Goal: Transaction & Acquisition: Purchase product/service

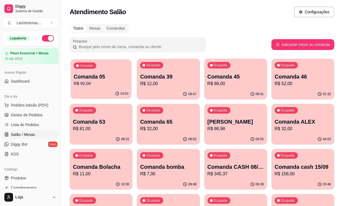
click at [71, 78] on div "Ocupada Comanda 05 R$ 92,00" at bounding box center [100, 73] width 61 height 29
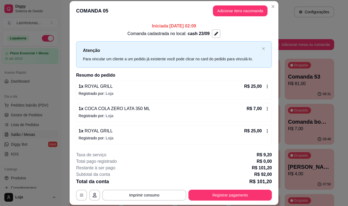
click at [240, 8] on button "Adicionar itens na comanda" at bounding box center [240, 10] width 55 height 11
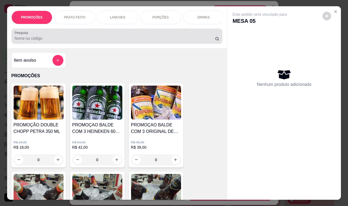
click at [101, 41] on input "Pesquisa" at bounding box center [115, 38] width 200 height 5
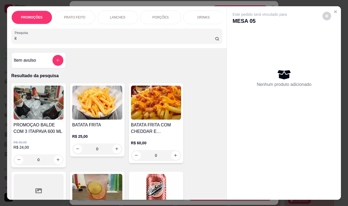
type input "itu"
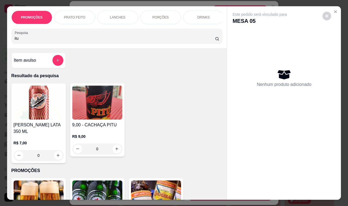
drag, startPoint x: 23, startPoint y: 42, endPoint x: 2, endPoint y: 42, distance: 20.7
click at [2, 42] on div "PROMOÇÕES PRATO FEITO LANCHES PORÇÕES DRINKS DRINK SEM ÁLCOOL ÁGUAS REFRIGERANT…" at bounding box center [174, 103] width 348 height 206
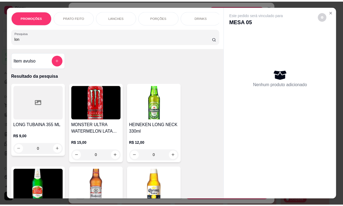
scroll to position [34, 0]
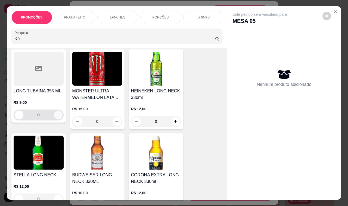
type input "lon"
click at [56, 117] on icon "increase-product-quantity" at bounding box center [58, 115] width 4 height 4
type input "1"
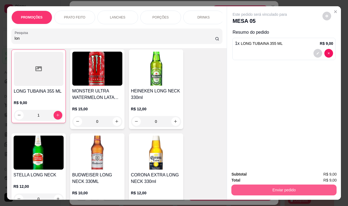
click at [301, 183] on div "Enviar pedido" at bounding box center [284, 189] width 105 height 12
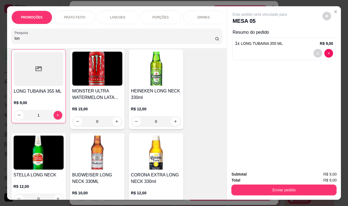
click at [309, 187] on button "Enviar pedido" at bounding box center [284, 190] width 105 height 11
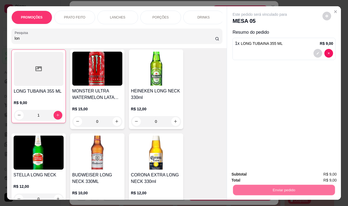
click at [310, 177] on button "Enviar pedido" at bounding box center [322, 174] width 30 height 10
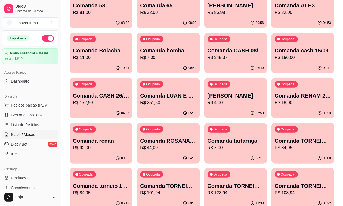
scroll to position [102, 0]
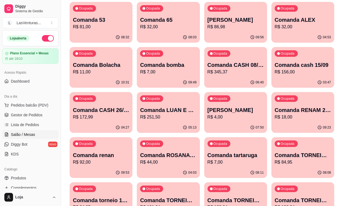
click at [312, 168] on div "08:08" at bounding box center [302, 173] width 63 height 11
click at [215, 197] on p "Comanda TORNEIO 21/09" at bounding box center [236, 201] width 56 height 8
click at [275, 197] on p "Comanda TORNEIO 22/09" at bounding box center [303, 201] width 56 height 8
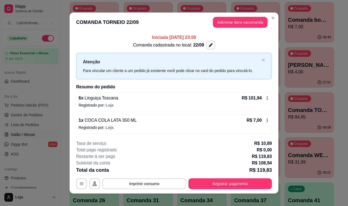
click at [146, 181] on button "Imprimir consumo" at bounding box center [144, 183] width 84 height 11
click at [144, 169] on button "IMPRESSORA" at bounding box center [143, 171] width 39 height 9
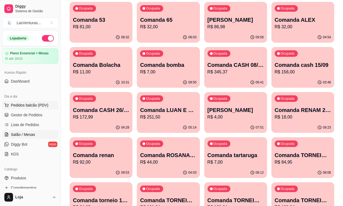
click at [31, 107] on span "Pedidos balcão (PDV)" at bounding box center [30, 105] width 38 height 5
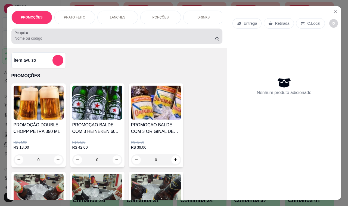
click at [56, 40] on input "Pesquisa" at bounding box center [115, 38] width 200 height 5
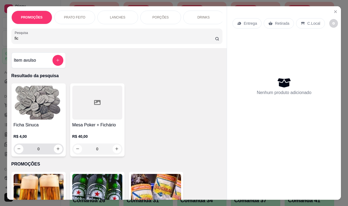
type input "fic"
click at [56, 151] on icon "increase-product-quantity" at bounding box center [58, 149] width 4 height 4
click at [57, 150] on icon "increase-product-quantity" at bounding box center [58, 149] width 3 height 3
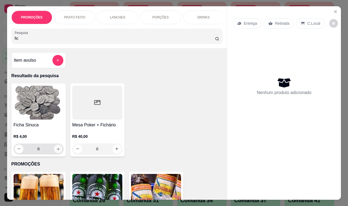
click at [57, 150] on icon "increase-product-quantity" at bounding box center [58, 149] width 3 height 3
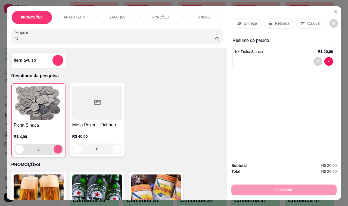
type input "5"
click at [281, 22] on p "Retirada" at bounding box center [282, 23] width 14 height 5
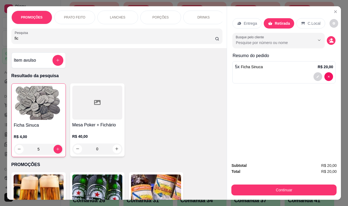
click at [276, 189] on button "Continuar" at bounding box center [284, 190] width 105 height 11
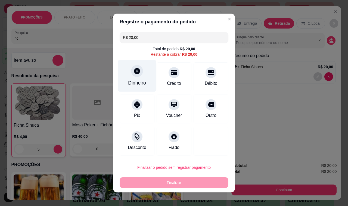
click at [136, 82] on div "Dinheiro" at bounding box center [137, 82] width 18 height 7
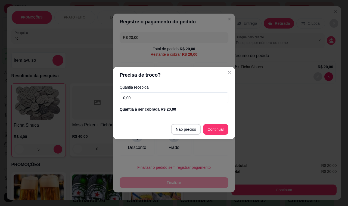
click at [143, 98] on input "0,00" at bounding box center [174, 97] width 109 height 11
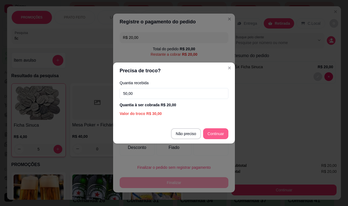
type input "50,00"
type input "R$ 0,00"
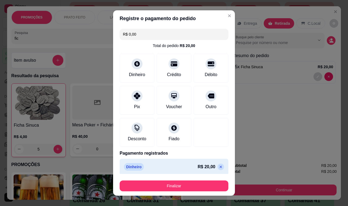
click at [197, 180] on div "Finalizar" at bounding box center [174, 184] width 109 height 13
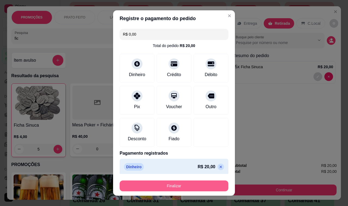
click at [211, 184] on button "Finalizar" at bounding box center [174, 186] width 109 height 11
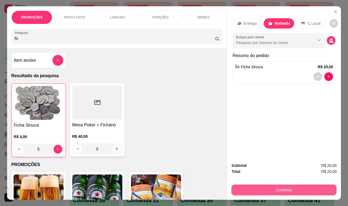
click at [268, 187] on button "Continuar" at bounding box center [284, 190] width 105 height 11
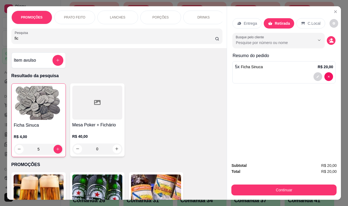
click at [290, 178] on div "Subtotal R$ 20,00 Total R$ 20,00 Continuar" at bounding box center [284, 179] width 105 height 33
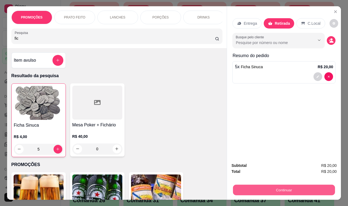
click at [291, 185] on button "Continuar" at bounding box center [284, 190] width 102 height 11
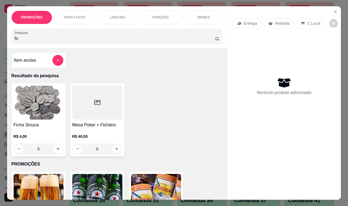
type input "0"
type input "R$ 0,00"
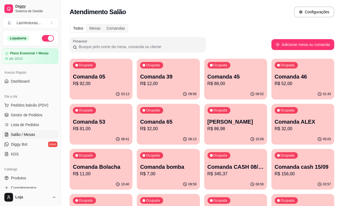
click at [275, 78] on p "Comanda 46" at bounding box center [303, 77] width 56 height 8
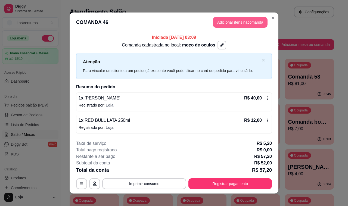
click at [239, 18] on button "Adicionar itens na comanda" at bounding box center [240, 22] width 55 height 11
click at [67, 38] on input "Pesquisa" at bounding box center [115, 38] width 200 height 5
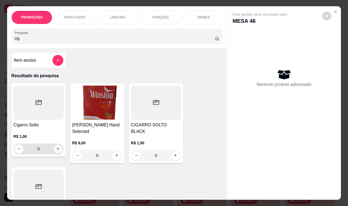
type input "cig"
click at [51, 150] on div "0" at bounding box center [39, 149] width 48 height 11
type input "1"
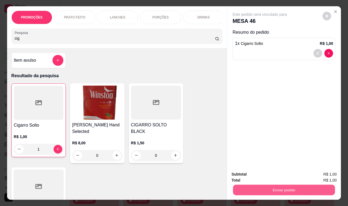
click at [262, 186] on button "Enviar pedido" at bounding box center [284, 190] width 102 height 11
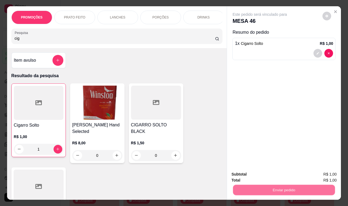
click at [314, 175] on button "Enviar pedido" at bounding box center [322, 174] width 31 height 10
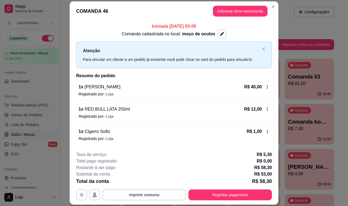
click at [225, 196] on button "Registrar pagamento" at bounding box center [231, 195] width 84 height 11
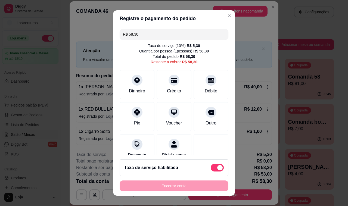
click at [214, 165] on span at bounding box center [217, 168] width 13 height 8
click at [214, 169] on input "checkbox" at bounding box center [213, 171] width 4 height 4
checkbox input "true"
type input "R$ 53,00"
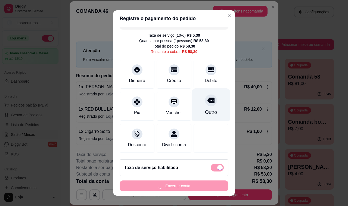
scroll to position [17, 0]
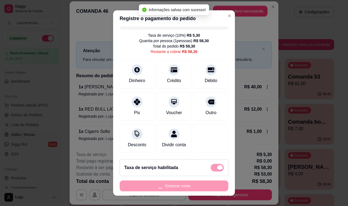
checkbox input "false"
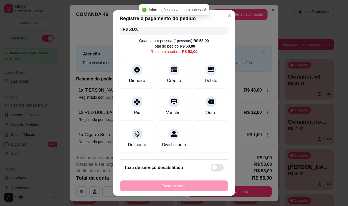
scroll to position [11, 0]
drag, startPoint x: 191, startPoint y: 68, endPoint x: 199, endPoint y: 86, distance: 19.0
click at [194, 68] on div "Débito" at bounding box center [211, 74] width 35 height 29
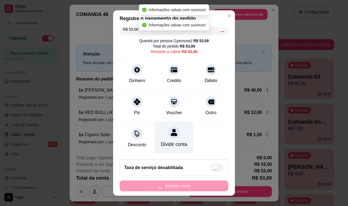
type input "R$ 0,00"
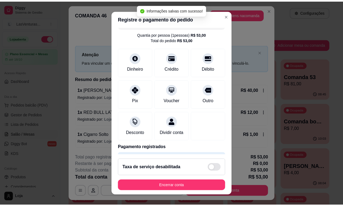
scroll to position [34, 0]
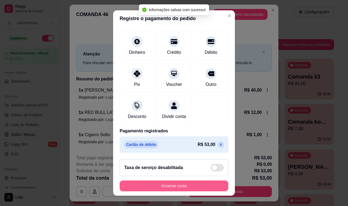
click at [165, 185] on button "Encerrar conta" at bounding box center [174, 186] width 109 height 11
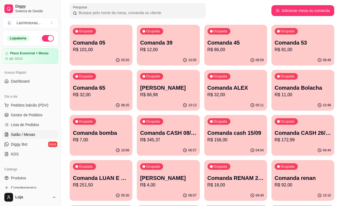
scroll to position [68, 0]
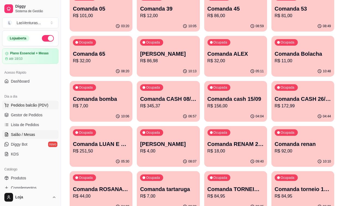
click at [23, 108] on span "Pedidos balcão (PDV)" at bounding box center [30, 105] width 38 height 5
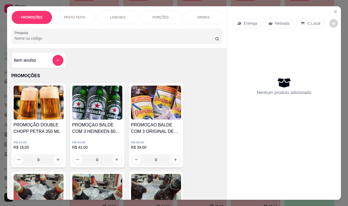
click at [50, 41] on input "Pesquisa" at bounding box center [115, 38] width 200 height 5
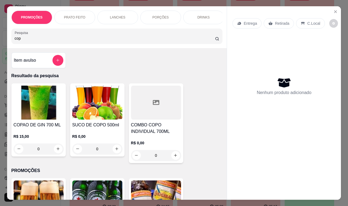
type input "cop"
click at [53, 135] on div "R$ 15,00 0" at bounding box center [39, 141] width 50 height 26
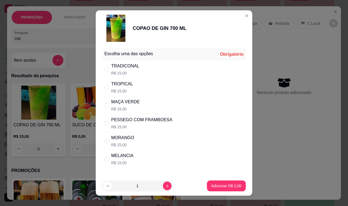
click at [137, 117] on div "PESSEGO COM FRAMBOESA" at bounding box center [141, 120] width 61 height 7
radio input "true"
click at [134, 107] on p "R$ 15,00" at bounding box center [125, 108] width 29 height 5
radio input "true"
radio input "false"
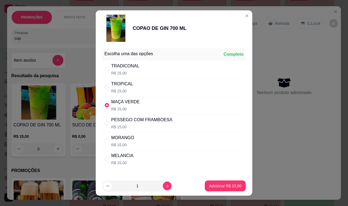
click at [210, 181] on button "Adicionar R$ 15,00" at bounding box center [225, 186] width 41 height 11
type input "1"
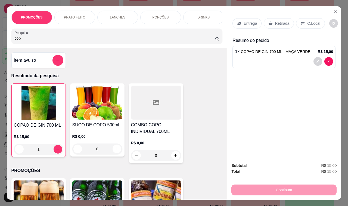
drag, startPoint x: 286, startPoint y: 189, endPoint x: 290, endPoint y: 189, distance: 3.6
click at [286, 188] on div "Continuar" at bounding box center [284, 189] width 105 height 12
click at [275, 25] on div "Retirada" at bounding box center [279, 23] width 30 height 10
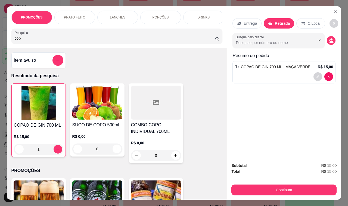
click at [288, 187] on button "Continuar" at bounding box center [284, 190] width 105 height 11
click at [148, 74] on div "Item avulso Resultado da pesquisa COPAO DE GIN 700 ML R$ 15,00 1 SUCO DE COPO 5…" at bounding box center [117, 124] width 220 height 152
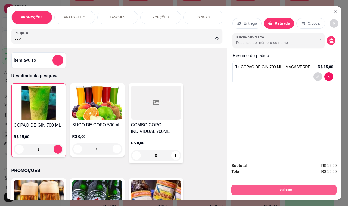
click at [306, 190] on button "Continuar" at bounding box center [284, 190] width 105 height 11
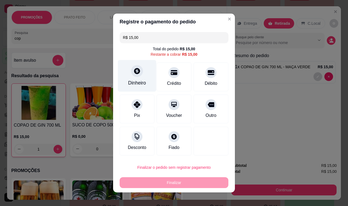
click at [128, 79] on div "Dinheiro" at bounding box center [137, 76] width 38 height 32
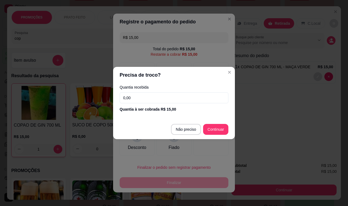
click at [143, 97] on input "0,00" at bounding box center [174, 97] width 109 height 11
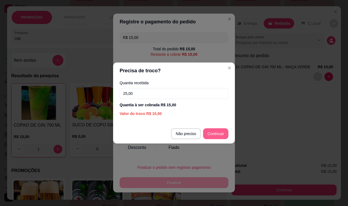
type input "25,00"
type input "R$ 0,00"
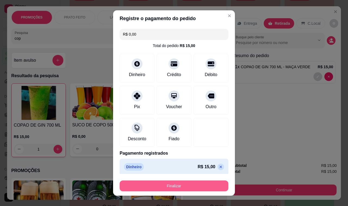
click at [187, 183] on button "Finalizar" at bounding box center [174, 186] width 109 height 11
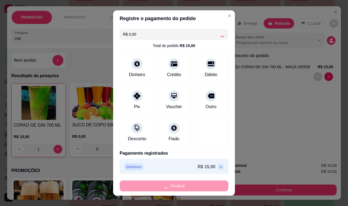
type input "0"
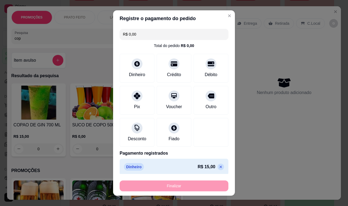
type input "-R$ 15,00"
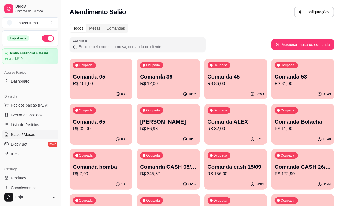
click at [101, 90] on div "03:20" at bounding box center [101, 94] width 63 height 11
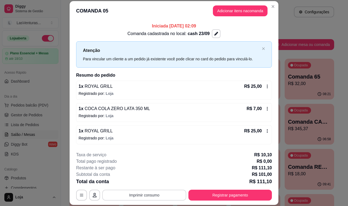
click at [146, 192] on button "Imprimir consumo" at bounding box center [144, 195] width 84 height 11
click at [145, 184] on button "IMPRESSORA" at bounding box center [143, 183] width 38 height 8
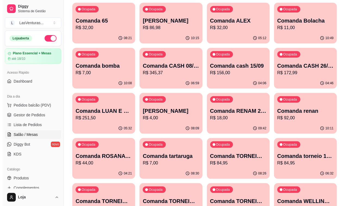
scroll to position [102, 0]
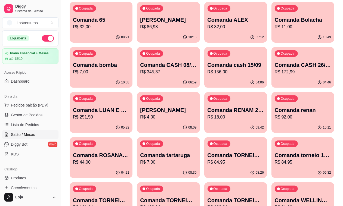
click at [200, 92] on div "Ocupada Comanda [PERSON_NAME]$ 4,00" at bounding box center [168, 107] width 63 height 30
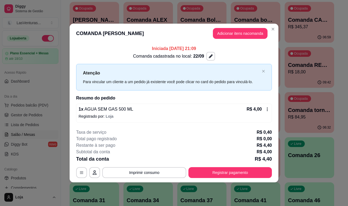
click at [231, 39] on button "Adicionar itens na comanda" at bounding box center [240, 33] width 55 height 11
click at [82, 37] on div at bounding box center [117, 36] width 205 height 11
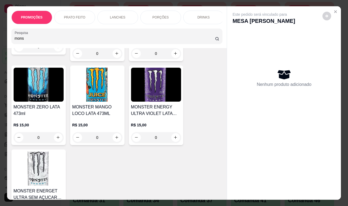
type input "mons"
click at [48, 178] on img at bounding box center [39, 169] width 50 height 34
click at [214, 139] on p "Adicionar R$ 15,00" at bounding box center [225, 140] width 32 height 5
type input "1"
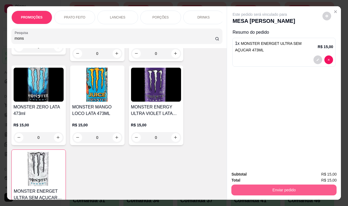
click at [305, 189] on button "Enviar pedido" at bounding box center [284, 190] width 105 height 11
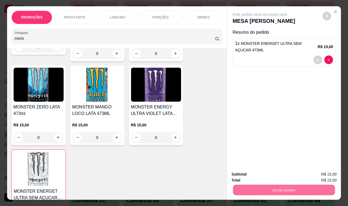
click at [321, 174] on button "Enviar pedido" at bounding box center [322, 174] width 31 height 10
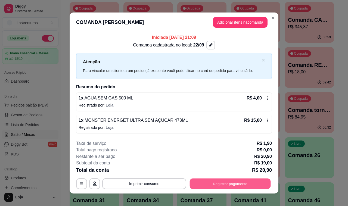
click at [233, 185] on button "Registrar pagamento" at bounding box center [230, 183] width 81 height 11
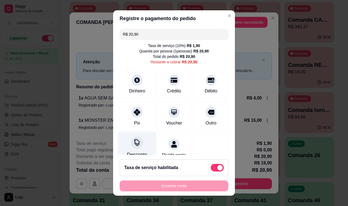
click at [134, 143] on icon at bounding box center [136, 141] width 5 height 5
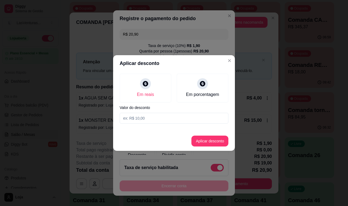
click at [152, 118] on input at bounding box center [174, 118] width 109 height 11
type input "0,90"
click at [226, 146] on button "Aplicar desconto" at bounding box center [210, 141] width 37 height 11
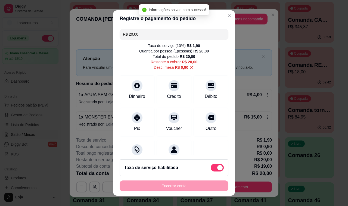
scroll to position [22, 0]
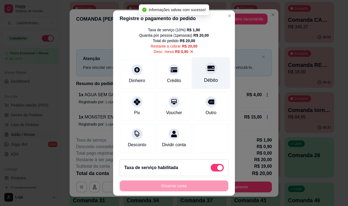
click at [205, 66] on div at bounding box center [211, 68] width 12 height 12
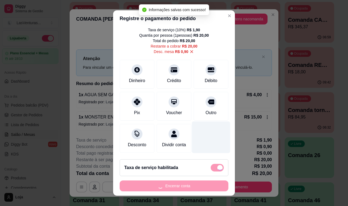
type input "R$ 0,00"
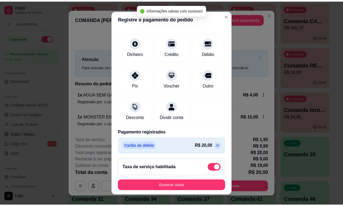
scroll to position [45, 0]
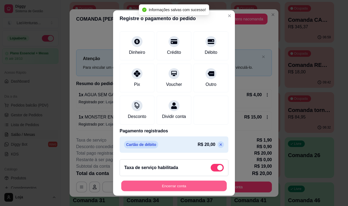
click at [166, 188] on button "Encerrar conta" at bounding box center [174, 186] width 106 height 11
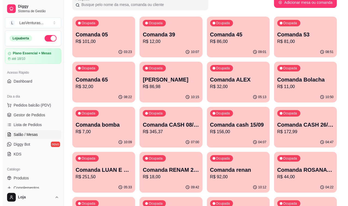
scroll to position [34, 0]
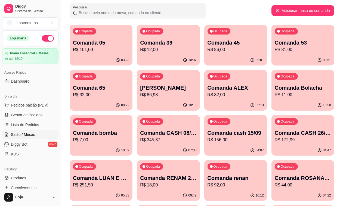
click at [208, 90] on p "Comanda ALEX" at bounding box center [236, 88] width 56 height 8
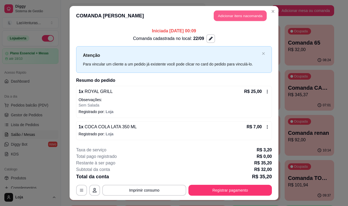
click at [233, 18] on button "Adicionar itens na comanda" at bounding box center [240, 16] width 53 height 11
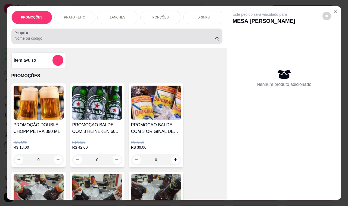
click at [73, 44] on div "Pesquisa" at bounding box center [116, 36] width 211 height 15
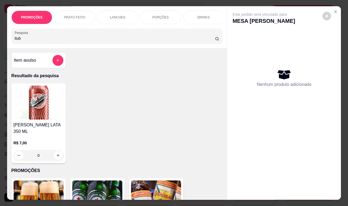
drag, startPoint x: 30, startPoint y: 40, endPoint x: 0, endPoint y: 39, distance: 30.0
click at [0, 39] on div "PROMOÇÕES PRATO FEITO LANCHES PORÇÕES DRINKS DRINK SEM ÁLCOOL ÁGUAS REFRIGERANT…" at bounding box center [174, 103] width 348 height 206
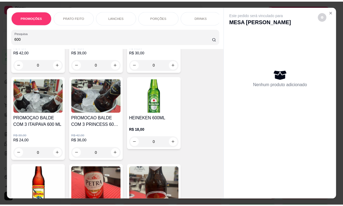
scroll to position [170, 0]
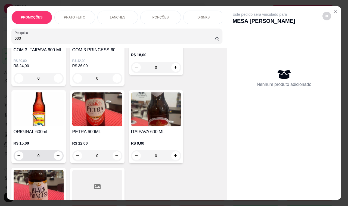
type input "600"
click at [56, 158] on icon "increase-product-quantity" at bounding box center [58, 156] width 4 height 4
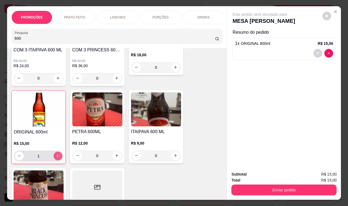
type input "1"
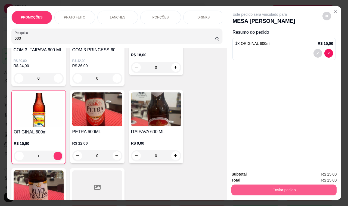
click at [263, 185] on button "Enviar pedido" at bounding box center [284, 190] width 105 height 11
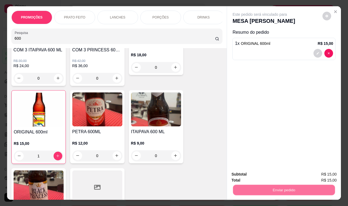
click at [322, 173] on button "Enviar pedido" at bounding box center [322, 174] width 31 height 10
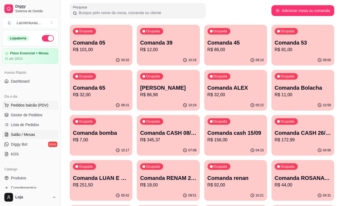
click at [37, 106] on span "Pedidos balcão (PDV)" at bounding box center [30, 105] width 38 height 5
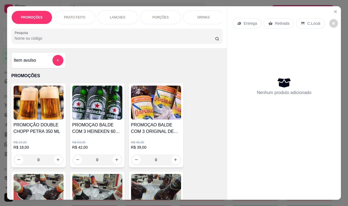
click at [37, 41] on input "Pesquisa" at bounding box center [115, 38] width 200 height 5
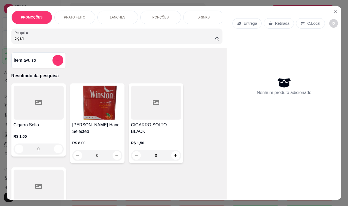
type input "cigarr"
click at [27, 138] on p "R$ 1,00" at bounding box center [39, 136] width 50 height 5
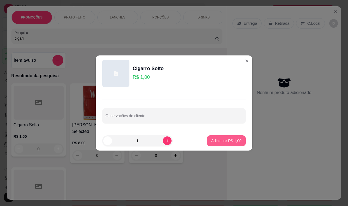
click at [212, 138] on button "Adicionar R$ 1,00" at bounding box center [226, 140] width 39 height 11
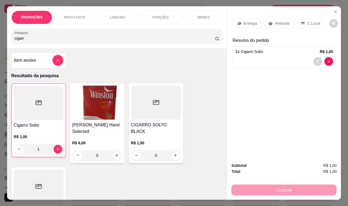
type input "1"
click at [279, 23] on p "Retirada" at bounding box center [282, 23] width 14 height 5
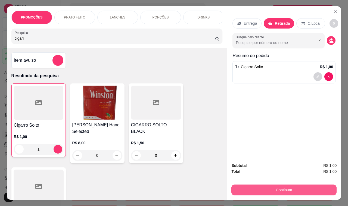
click at [274, 190] on button "Continuar" at bounding box center [284, 190] width 105 height 11
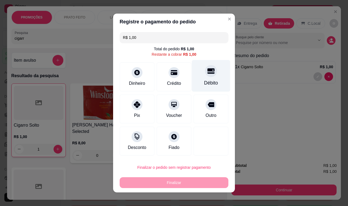
click at [205, 73] on div at bounding box center [211, 71] width 12 height 12
type input "R$ 0,00"
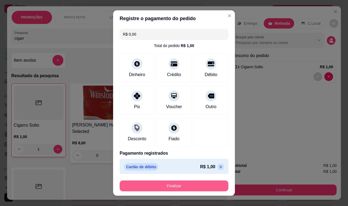
click at [173, 187] on button "Finalizar" at bounding box center [174, 186] width 109 height 11
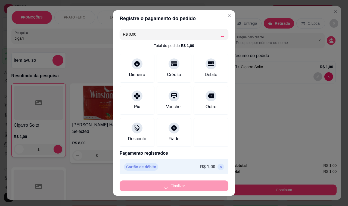
type input "0"
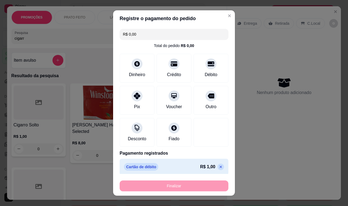
type input "-R$ 1,00"
